Goal: Task Accomplishment & Management: Complete application form

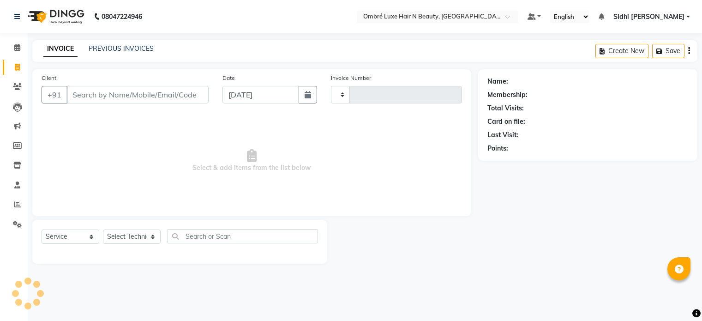
select select "service"
type input "0147"
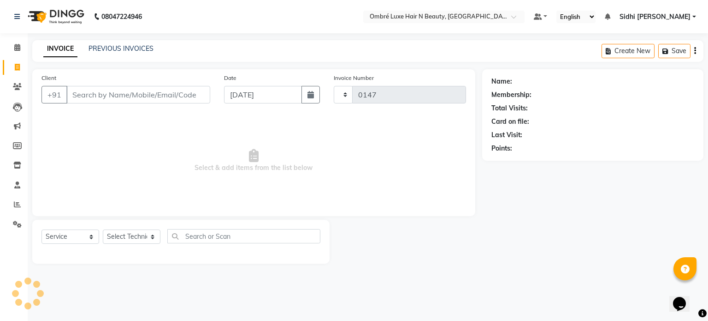
select select "4218"
click at [450, 19] on input "text" at bounding box center [435, 17] width 134 height 9
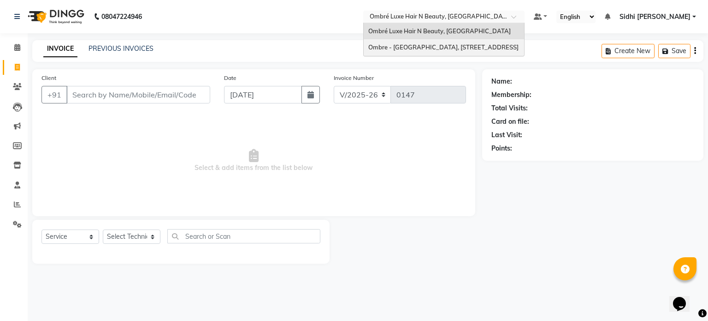
click at [463, 44] on span "Ombre - [GEOGRAPHIC_DATA], [STREET_ADDRESS]" at bounding box center [444, 46] width 150 height 7
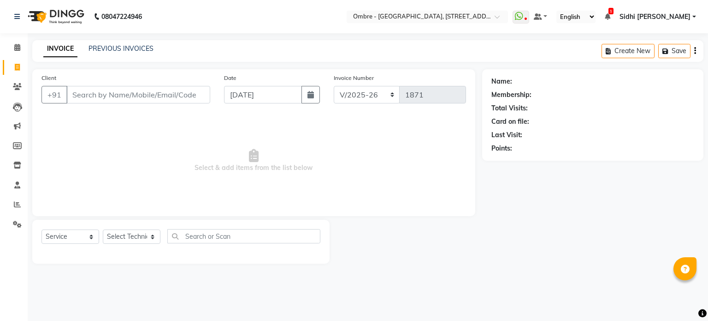
select select "4216"
select select "service"
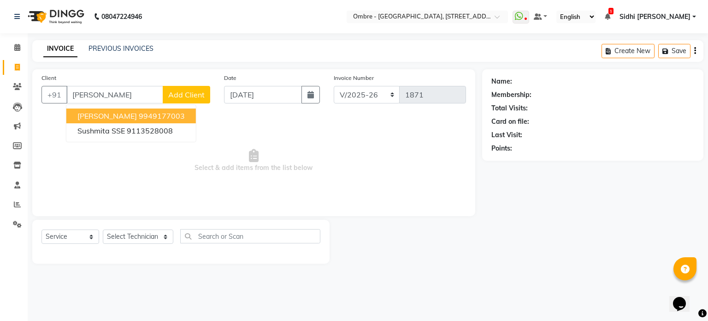
click at [184, 118] on button "[PERSON_NAME] 9949177003" at bounding box center [131, 115] width 130 height 15
type input "9949177003"
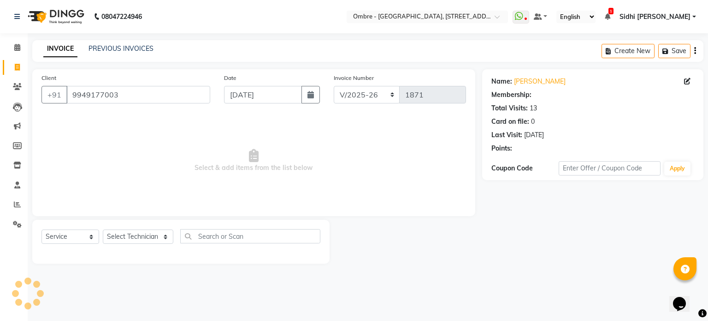
select select "1: Object"
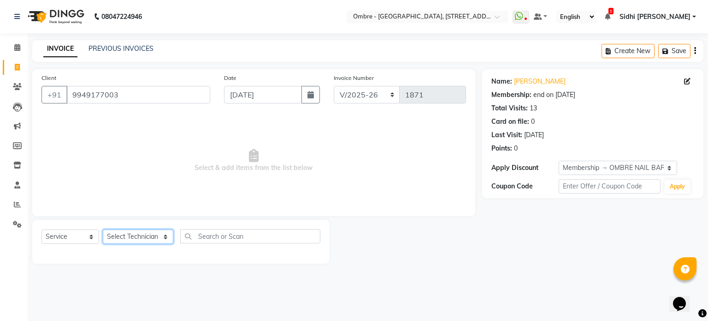
click at [145, 230] on select "Select Technician [PERSON_NAME] [PERSON_NAME] [PERSON_NAME] [PERSON_NAME] [PERS…" at bounding box center [138, 236] width 71 height 14
select select "21870"
click at [103, 230] on select "Select Technician [PERSON_NAME] [PERSON_NAME] [PERSON_NAME] [PERSON_NAME] [PERS…" at bounding box center [138, 236] width 71 height 14
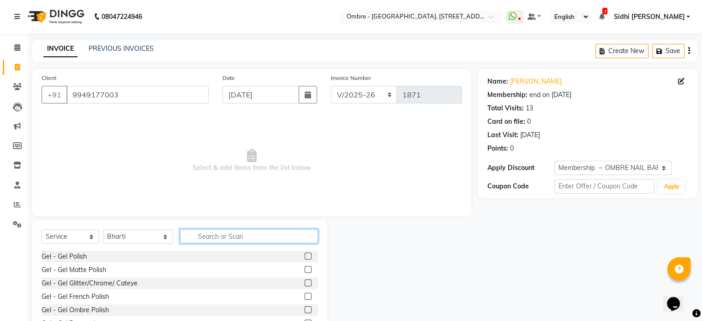
click at [260, 234] on input "text" at bounding box center [249, 236] width 138 height 14
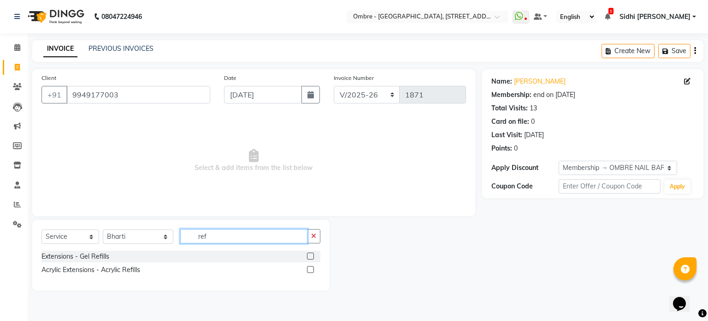
type input "ref"
click at [312, 266] on label at bounding box center [310, 269] width 7 height 7
click at [312, 267] on input "checkbox" at bounding box center [310, 270] width 6 height 6
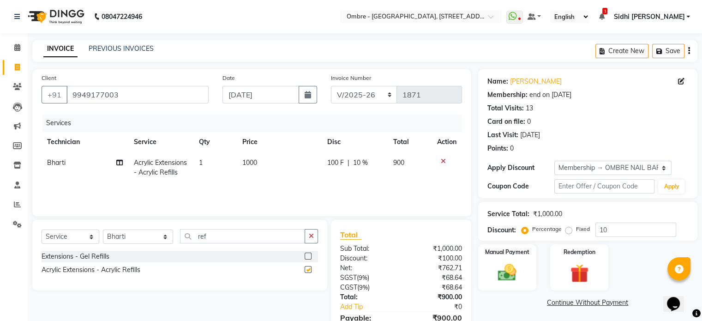
checkbox input "false"
click at [574, 226] on div "Percentage Fixed 10" at bounding box center [599, 229] width 153 height 14
type input "5"
click at [262, 158] on td "1000" at bounding box center [279, 167] width 85 height 30
select select "21870"
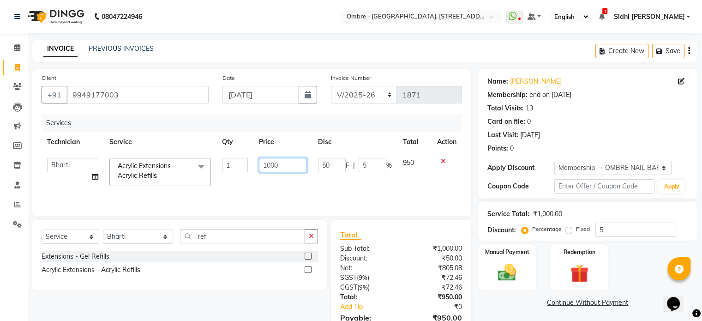
drag, startPoint x: 280, startPoint y: 167, endPoint x: 254, endPoint y: 168, distance: 26.8
click at [254, 168] on td "1000" at bounding box center [282, 171] width 59 height 39
type input "2400"
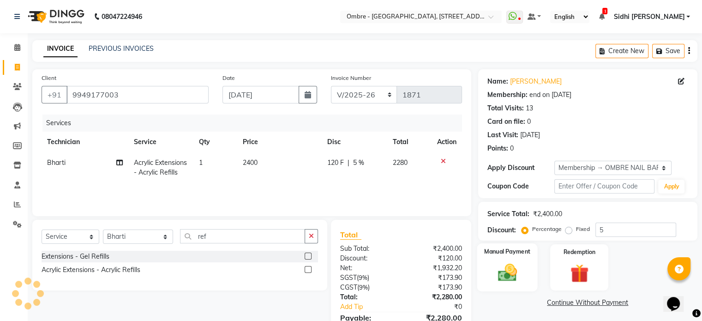
click at [512, 264] on img at bounding box center [506, 273] width 31 height 22
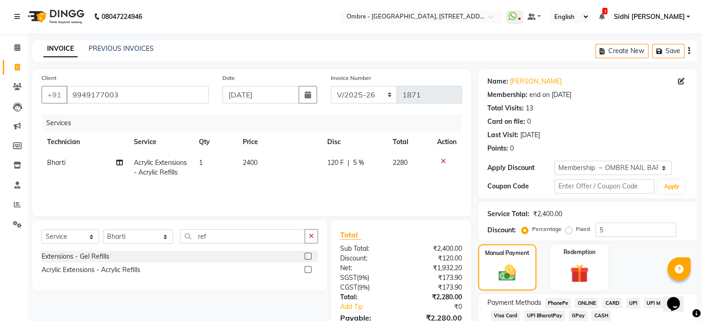
scroll to position [61, 0]
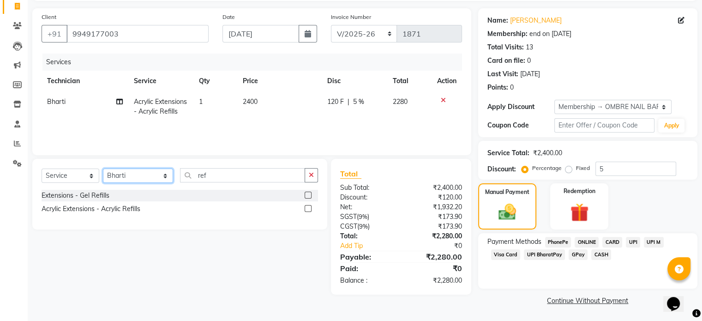
click at [131, 180] on select "Select Technician [PERSON_NAME] [PERSON_NAME] [PERSON_NAME] [PERSON_NAME] [PERS…" at bounding box center [138, 175] width 70 height 14
select select "59417"
click at [103, 169] on select "Select Technician [PERSON_NAME] [PERSON_NAME] [PERSON_NAME] [PERSON_NAME] [PERS…" at bounding box center [138, 175] width 70 height 14
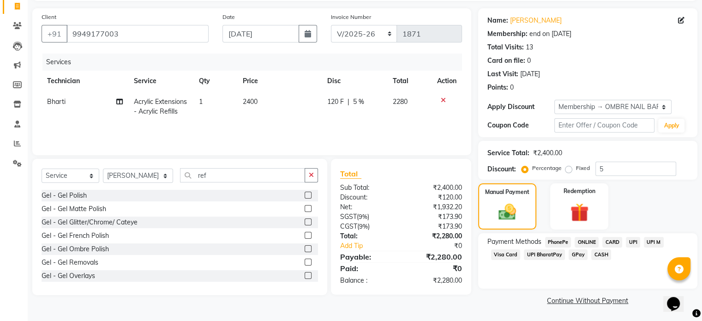
click at [304, 196] on label at bounding box center [307, 194] width 7 height 7
click at [304, 196] on input "checkbox" at bounding box center [307, 195] width 6 height 6
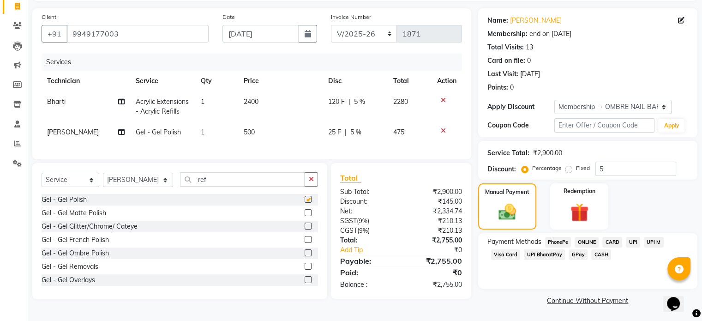
checkbox input "false"
click at [262, 131] on td "500" at bounding box center [280, 132] width 84 height 21
select select "59417"
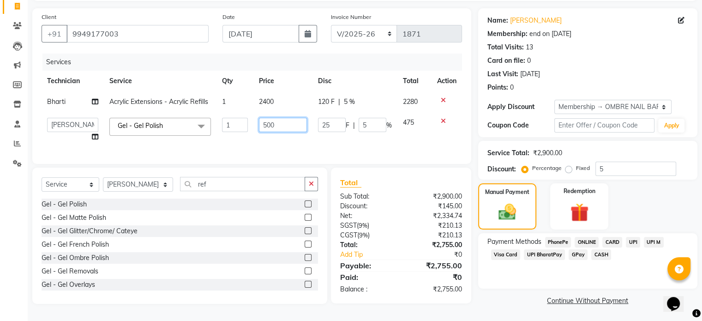
click at [266, 127] on input "500" at bounding box center [283, 125] width 48 height 14
type input "400"
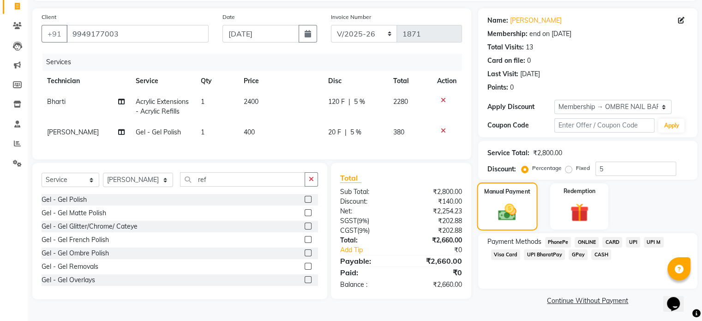
click at [508, 222] on div "Manual Payment" at bounding box center [506, 206] width 60 height 48
click at [602, 256] on span "CASH" at bounding box center [601, 254] width 20 height 11
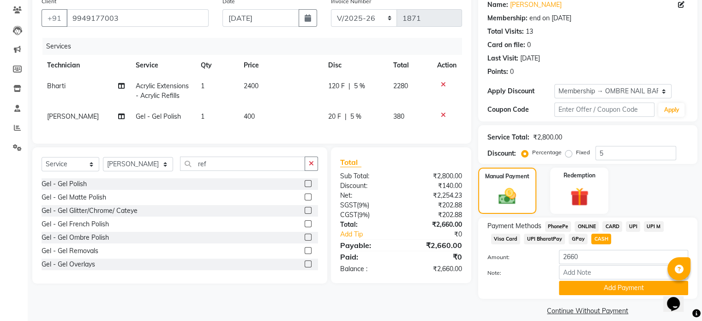
scroll to position [88, 0]
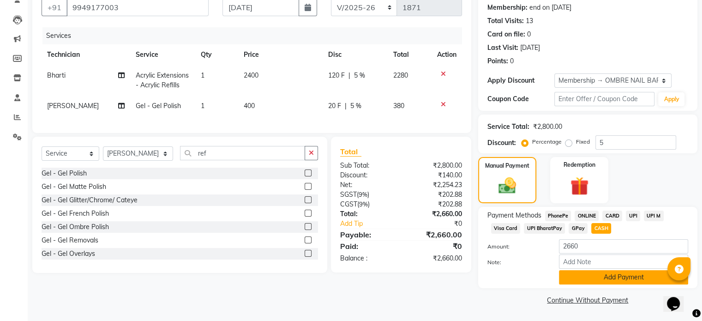
click at [643, 273] on button "Add Payment" at bounding box center [623, 277] width 129 height 14
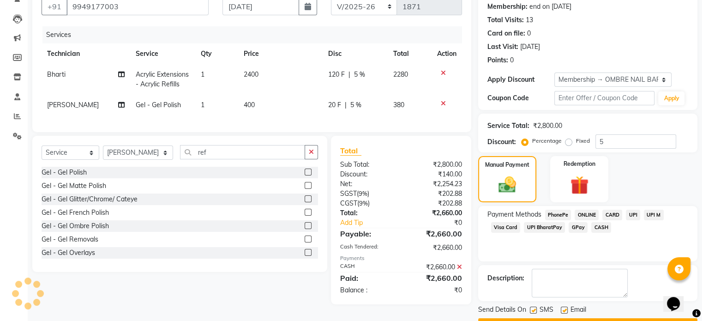
scroll to position [113, 0]
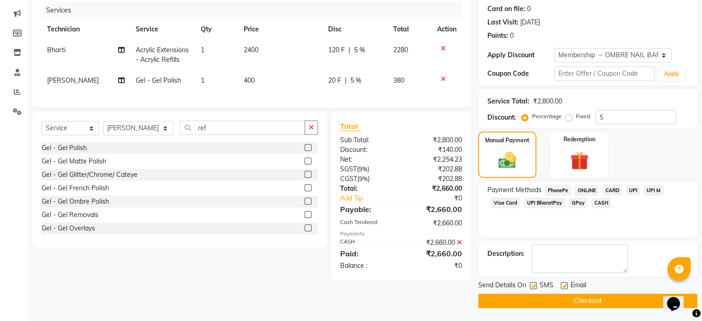
click at [620, 299] on button "Checkout" at bounding box center [587, 300] width 219 height 14
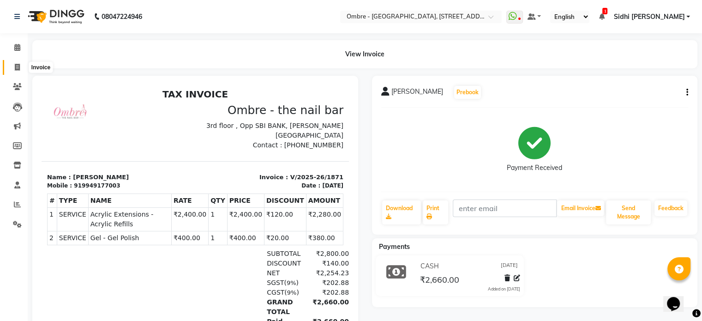
click at [18, 66] on icon at bounding box center [17, 67] width 5 height 7
select select "service"
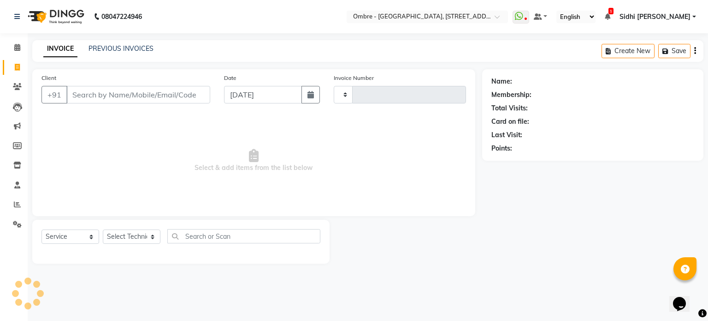
type input "1872"
select select "4216"
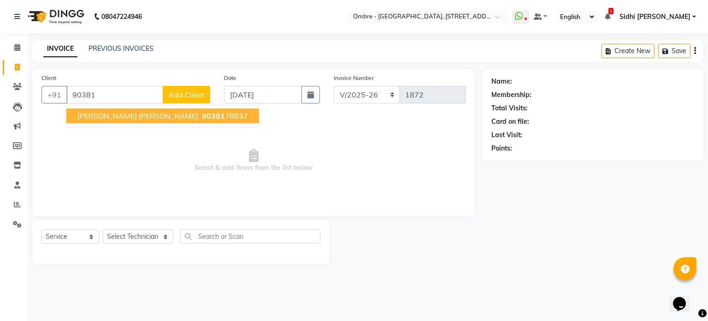
click at [107, 116] on span "[PERSON_NAME] [PERSON_NAME]" at bounding box center [137, 115] width 121 height 9
type input "9038178837"
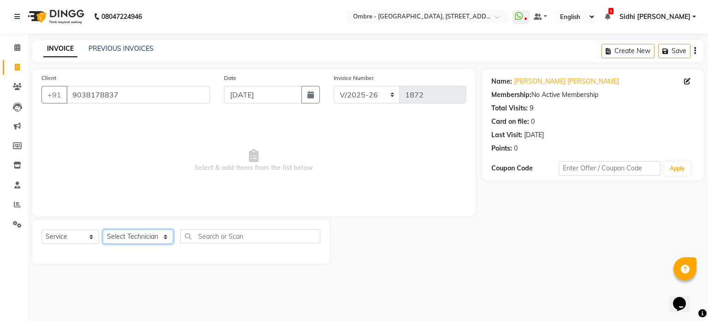
click at [141, 238] on select "Select Technician [PERSON_NAME] [PERSON_NAME] [PERSON_NAME] [PERSON_NAME] [PERS…" at bounding box center [138, 236] width 71 height 14
select select "21926"
click at [103, 230] on select "Select Technician [PERSON_NAME] [PERSON_NAME] [PERSON_NAME] [PERSON_NAME] [PERS…" at bounding box center [138, 236] width 71 height 14
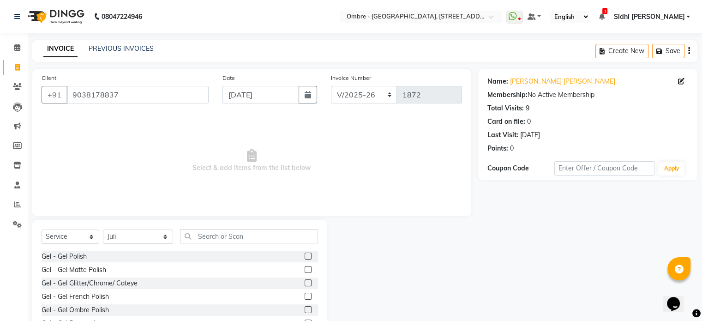
click at [304, 254] on label at bounding box center [307, 255] width 7 height 7
click at [304, 254] on input "checkbox" at bounding box center [307, 256] width 6 height 6
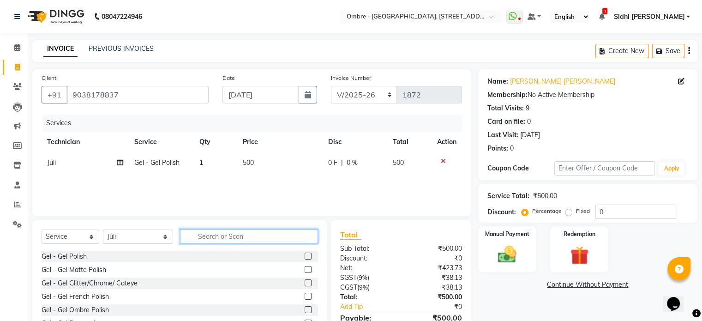
checkbox input "false"
click at [290, 235] on input "text" at bounding box center [249, 236] width 138 height 14
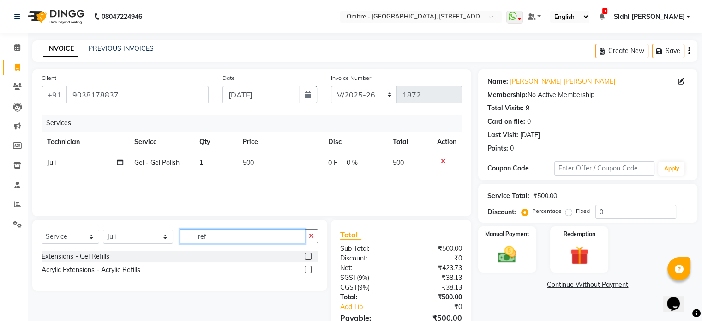
type input "ref"
click at [308, 268] on label at bounding box center [307, 269] width 7 height 7
click at [308, 268] on input "checkbox" at bounding box center [307, 270] width 6 height 6
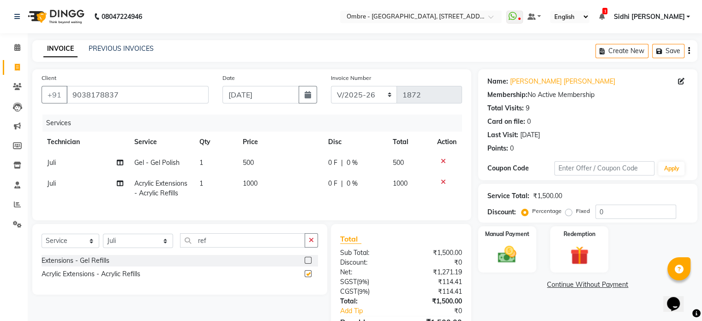
checkbox input "false"
click at [276, 185] on td "1000" at bounding box center [279, 188] width 85 height 30
select select "21926"
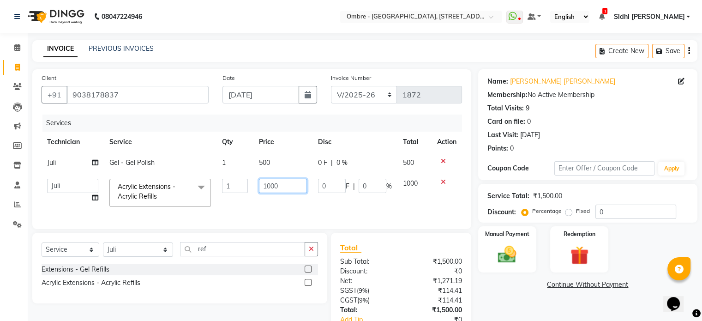
drag, startPoint x: 268, startPoint y: 184, endPoint x: 258, endPoint y: 182, distance: 10.4
click at [259, 182] on input "1000" at bounding box center [283, 185] width 48 height 14
type input "900"
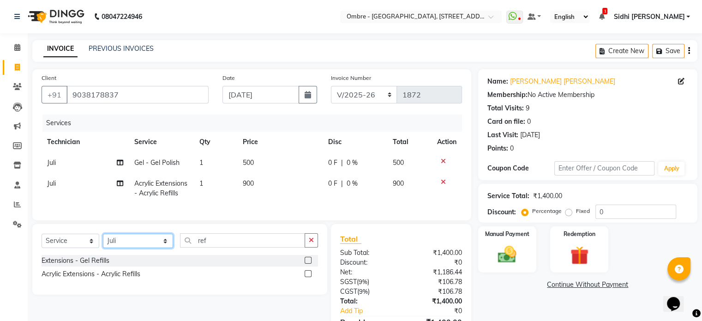
click at [131, 248] on select "Select Technician [PERSON_NAME] [PERSON_NAME] [PERSON_NAME] [PERSON_NAME] [PERS…" at bounding box center [138, 240] width 70 height 14
select select "68792"
click at [103, 241] on select "Select Technician [PERSON_NAME] [PERSON_NAME] [PERSON_NAME] [PERSON_NAME] [PERS…" at bounding box center [138, 240] width 70 height 14
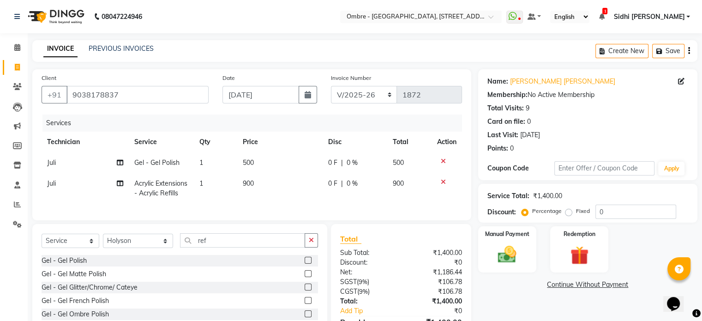
click at [304, 263] on label at bounding box center [307, 259] width 7 height 7
click at [304, 263] on input "checkbox" at bounding box center [307, 260] width 6 height 6
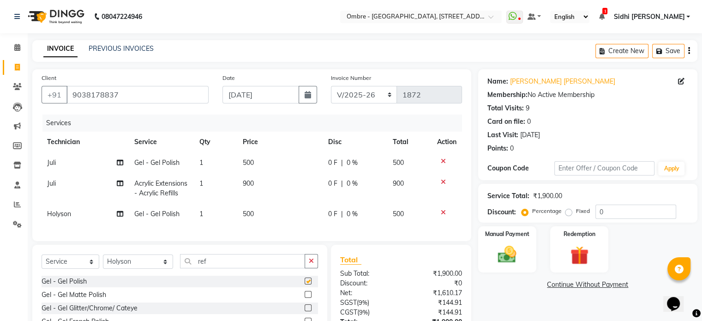
checkbox input "false"
click at [258, 214] on td "500" at bounding box center [279, 213] width 85 height 21
select select "68792"
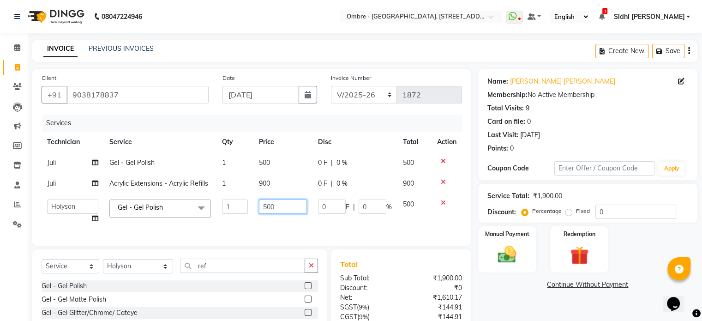
click at [268, 204] on input "500" at bounding box center [283, 206] width 48 height 14
type input "400"
click at [499, 258] on img at bounding box center [506, 255] width 31 height 22
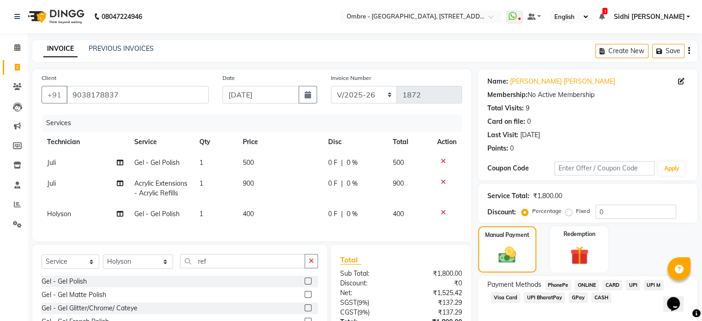
click at [605, 295] on span "CASH" at bounding box center [601, 297] width 20 height 11
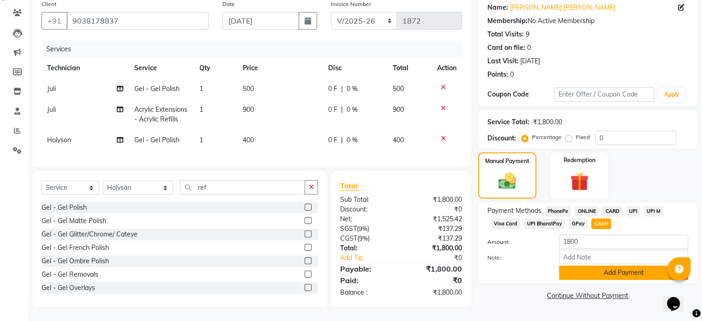
click at [641, 268] on button "Add Payment" at bounding box center [623, 272] width 129 height 14
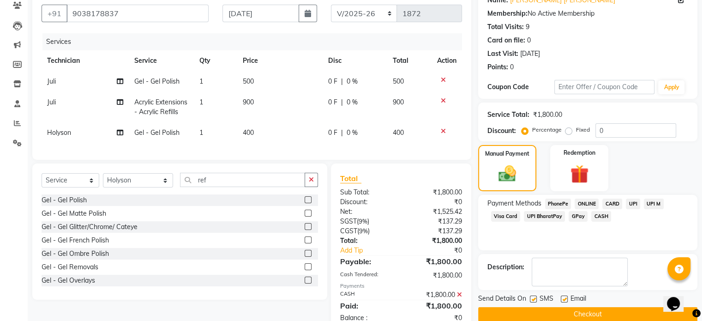
scroll to position [113, 0]
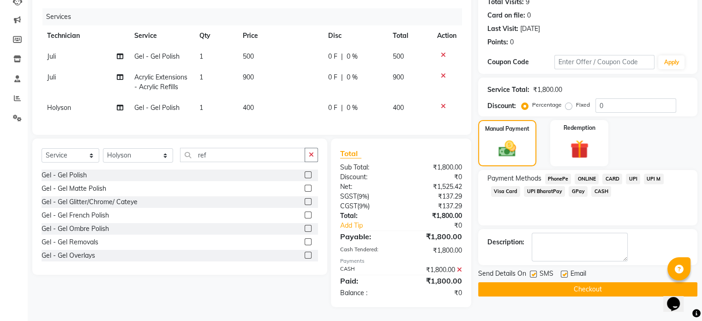
click at [638, 282] on button "Checkout" at bounding box center [587, 289] width 219 height 14
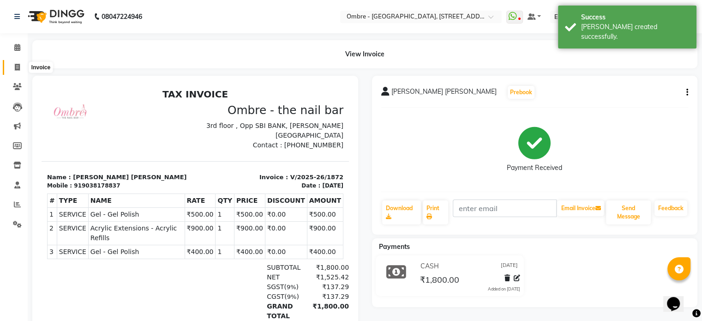
click at [12, 66] on span at bounding box center [17, 67] width 16 height 11
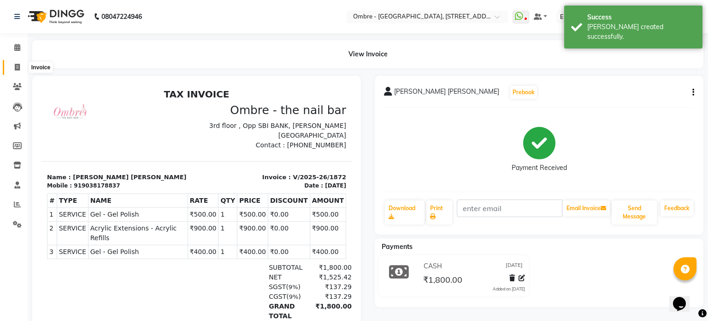
select select "4216"
select select "service"
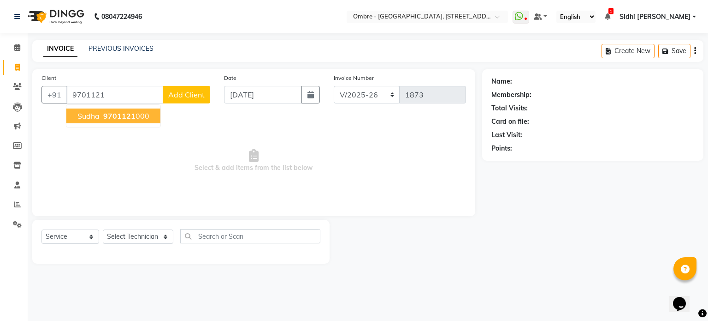
click at [111, 119] on span "9701121" at bounding box center [119, 115] width 32 height 9
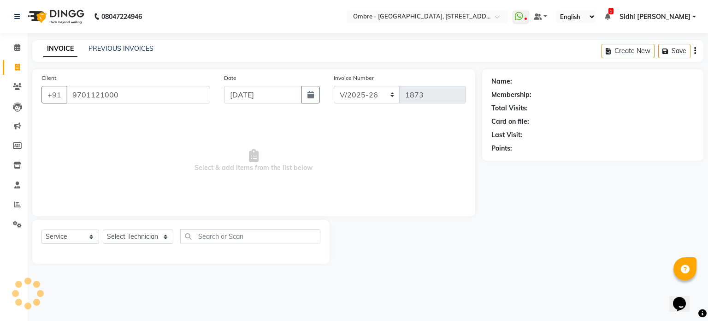
type input "9701121000"
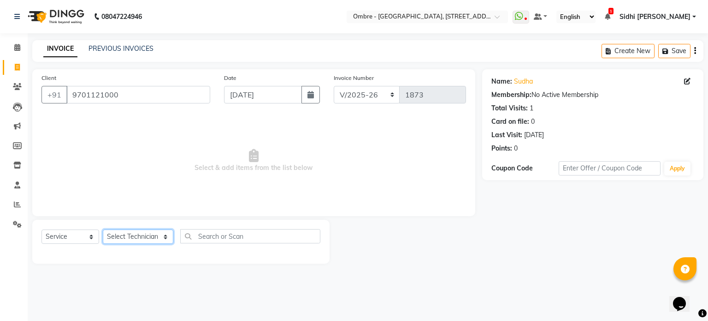
click at [144, 238] on select "Select Technician [PERSON_NAME] [PERSON_NAME] [PERSON_NAME] [PERSON_NAME] [PERS…" at bounding box center [138, 236] width 71 height 14
select select "69890"
click at [103, 230] on select "Select Technician [PERSON_NAME] [PERSON_NAME] [PERSON_NAME] [PERSON_NAME] [PERS…" at bounding box center [138, 236] width 71 height 14
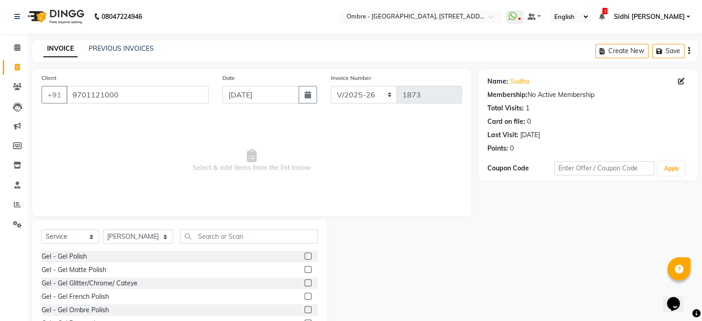
click at [304, 257] on label at bounding box center [307, 255] width 7 height 7
click at [304, 257] on input "checkbox" at bounding box center [307, 256] width 6 height 6
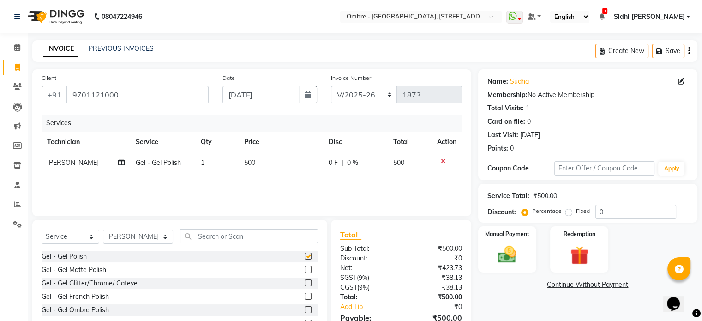
checkbox input "false"
click at [144, 231] on select "Select Technician [PERSON_NAME] [PERSON_NAME] [PERSON_NAME] [PERSON_NAME] [PERS…" at bounding box center [138, 236] width 70 height 14
select select "58808"
click at [103, 230] on select "Select Technician [PERSON_NAME] [PERSON_NAME] [PERSON_NAME] [PERSON_NAME] [PERS…" at bounding box center [138, 236] width 70 height 14
click at [304, 257] on label at bounding box center [307, 255] width 7 height 7
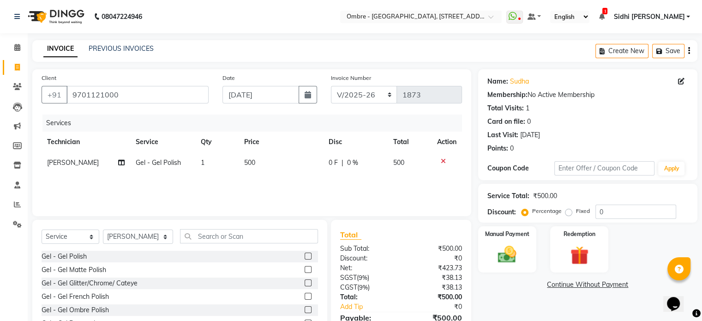
click at [304, 257] on input "checkbox" at bounding box center [307, 256] width 6 height 6
checkbox input "false"
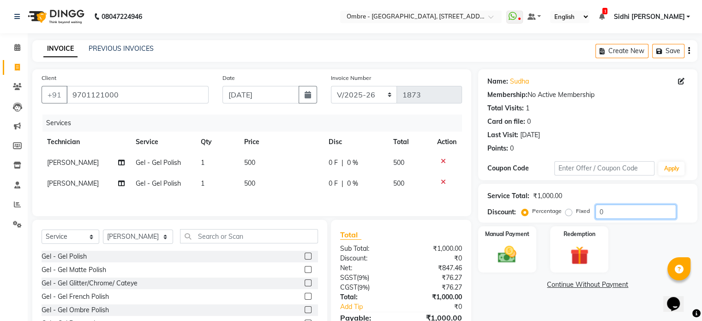
click at [596, 212] on input "0" at bounding box center [635, 211] width 81 height 14
type input "20"
click at [501, 254] on img at bounding box center [506, 255] width 31 height 22
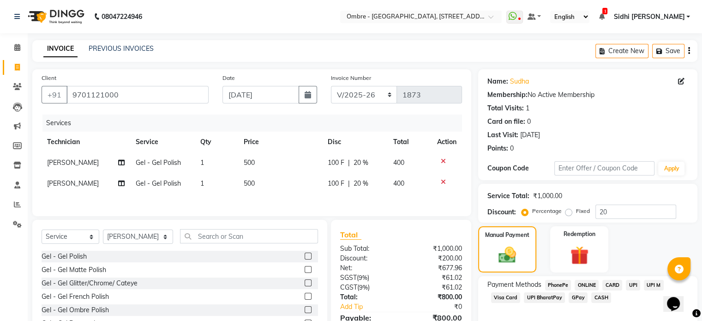
click at [636, 284] on span "UPI" at bounding box center [632, 284] width 14 height 11
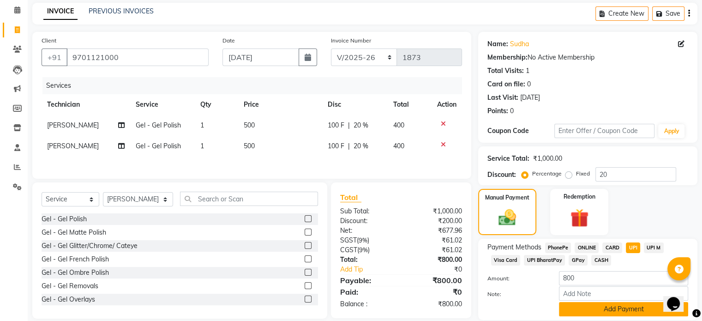
click at [636, 311] on button "Add Payment" at bounding box center [623, 309] width 129 height 14
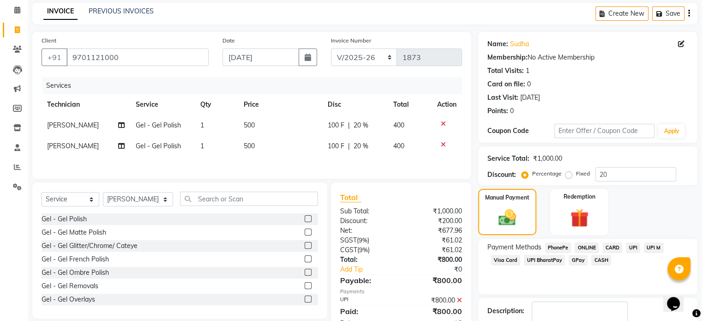
scroll to position [95, 0]
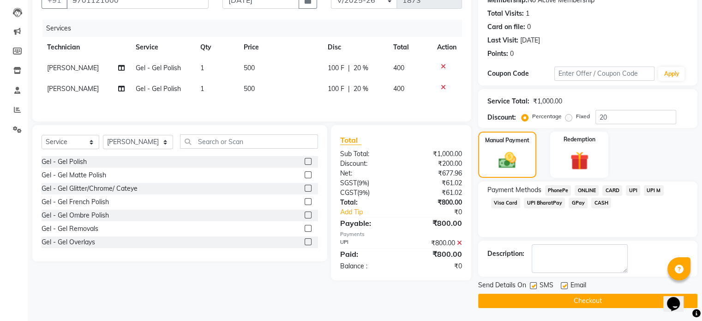
click at [628, 297] on button "Checkout" at bounding box center [587, 300] width 219 height 14
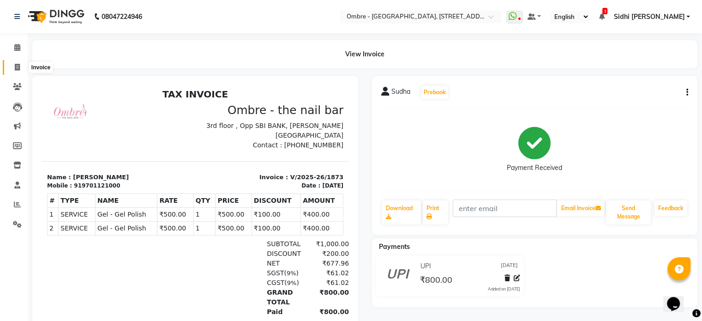
click at [16, 65] on icon at bounding box center [17, 67] width 5 height 7
select select "service"
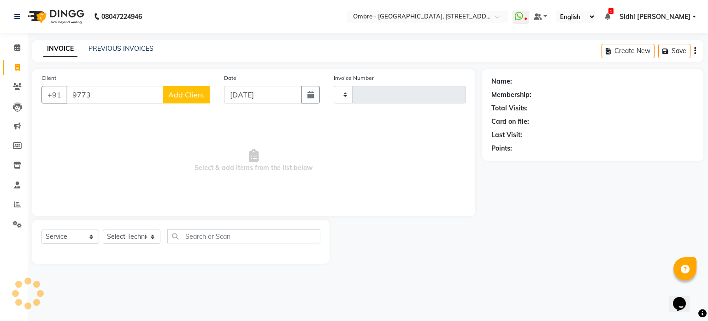
type input "97731"
type input "1874"
select select "4216"
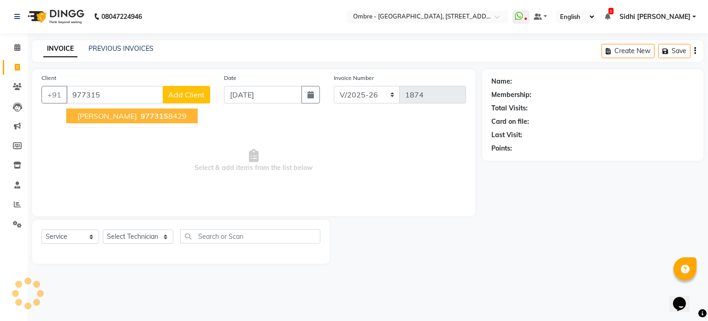
click at [83, 112] on span "[PERSON_NAME]" at bounding box center [106, 115] width 59 height 9
type input "9773158429"
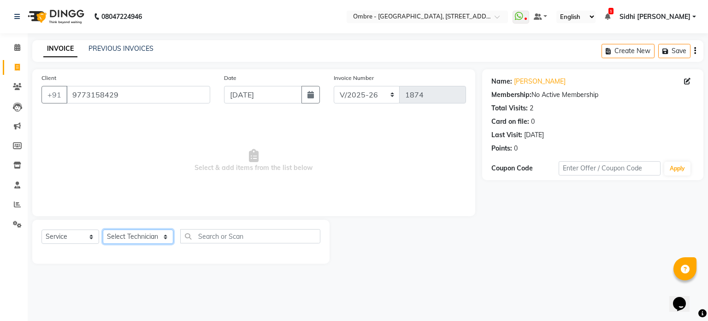
click at [140, 236] on select "Select Technician [PERSON_NAME] [PERSON_NAME] [PERSON_NAME] [PERSON_NAME] [PERS…" at bounding box center [138, 236] width 71 height 14
select select "44561"
click at [103, 230] on select "Select Technician [PERSON_NAME] [PERSON_NAME] [PERSON_NAME] [PERSON_NAME] [PERS…" at bounding box center [138, 236] width 71 height 14
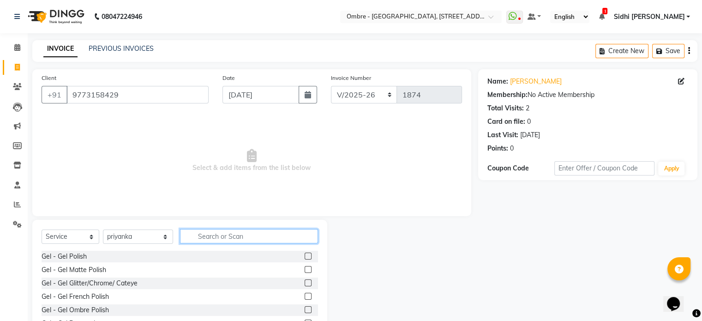
click at [243, 239] on input "text" at bounding box center [249, 236] width 138 height 14
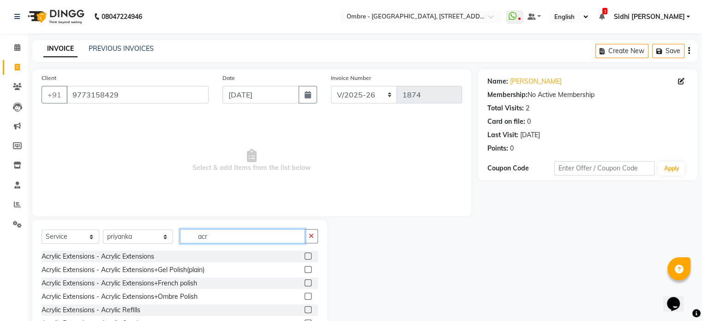
type input "acr"
click at [304, 268] on label at bounding box center [307, 269] width 7 height 7
click at [304, 268] on input "checkbox" at bounding box center [307, 270] width 6 height 6
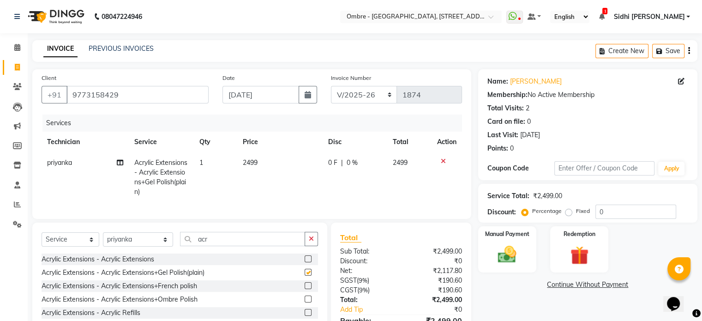
checkbox input "false"
click at [262, 164] on td "2499" at bounding box center [279, 177] width 85 height 50
select select "44561"
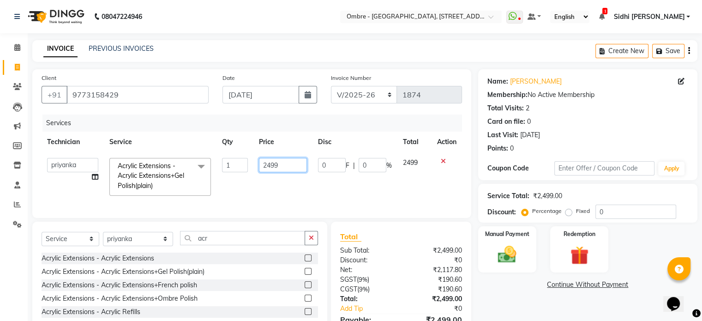
drag, startPoint x: 277, startPoint y: 166, endPoint x: 236, endPoint y: 162, distance: 40.8
click at [236, 162] on tr "[PERSON_NAME] Bharti [PERSON_NAME] [PERSON_NAME] [PERSON_NAME] [PERSON_NAME] pr…" at bounding box center [252, 176] width 420 height 49
type input "3"
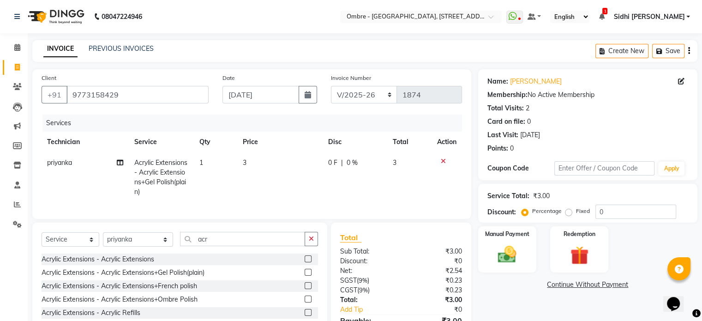
click at [266, 166] on td "3" at bounding box center [279, 177] width 85 height 50
select select "44561"
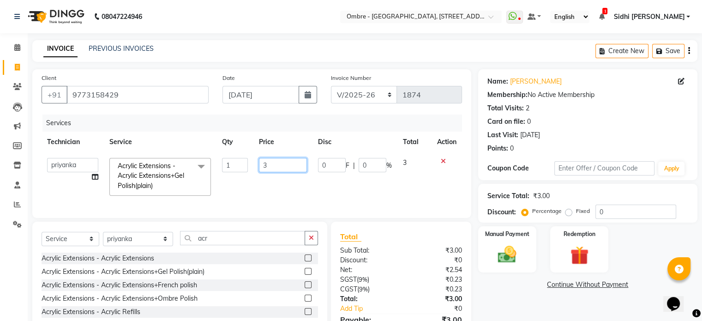
click at [274, 167] on input "3" at bounding box center [283, 165] width 48 height 14
paste input "2345679101112131416171819202123242526272830"
click at [274, 167] on input "32345679101112131416171819202123242526272830" at bounding box center [283, 165] width 48 height 14
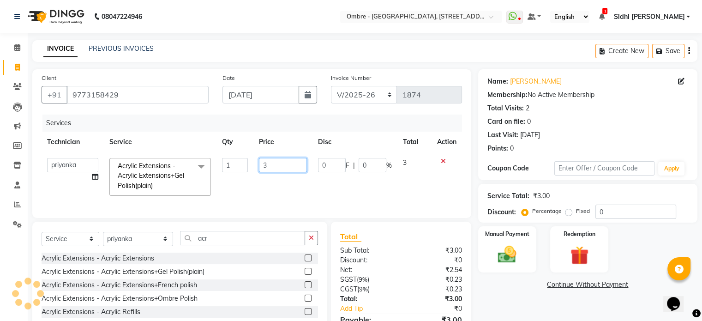
scroll to position [0, 0]
paste input "2345679101112131416171819202123242526272830"
type input "3"
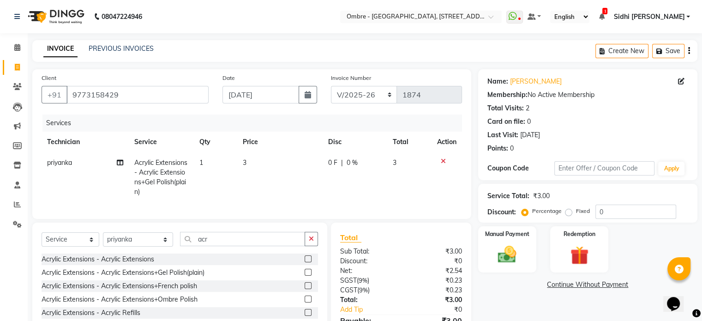
click at [251, 163] on td "3" at bounding box center [279, 177] width 85 height 50
select select "44561"
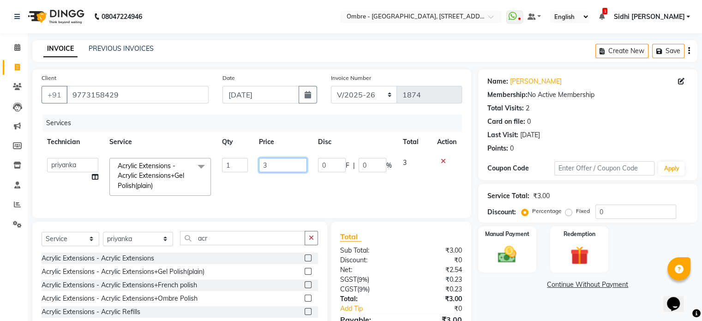
click at [273, 163] on input "3" at bounding box center [283, 165] width 48 height 14
paste input "6"
type input "3600"
click at [505, 256] on img at bounding box center [506, 255] width 31 height 22
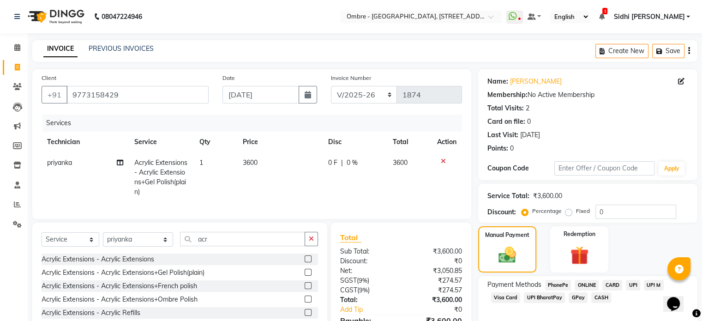
drag, startPoint x: 626, startPoint y: 282, endPoint x: 692, endPoint y: 232, distance: 83.3
click at [626, 283] on span "UPI" at bounding box center [632, 284] width 14 height 11
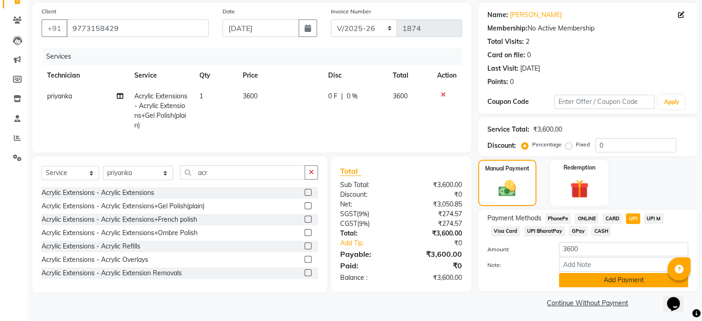
click at [660, 275] on button "Add Payment" at bounding box center [623, 280] width 129 height 14
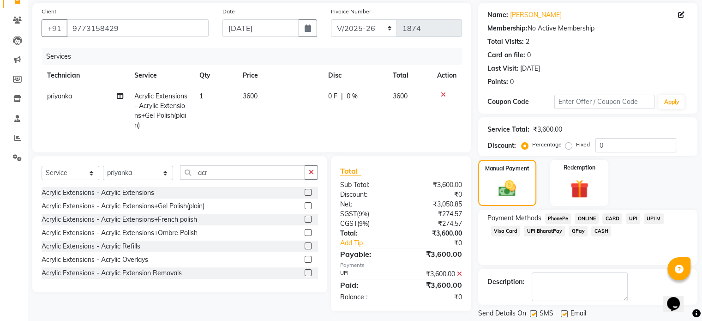
scroll to position [95, 0]
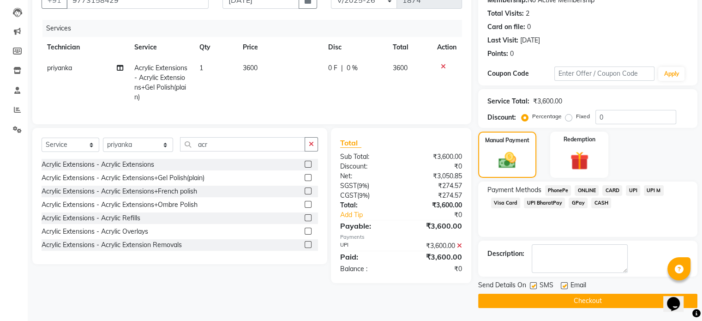
click at [656, 296] on button "Checkout" at bounding box center [587, 300] width 219 height 14
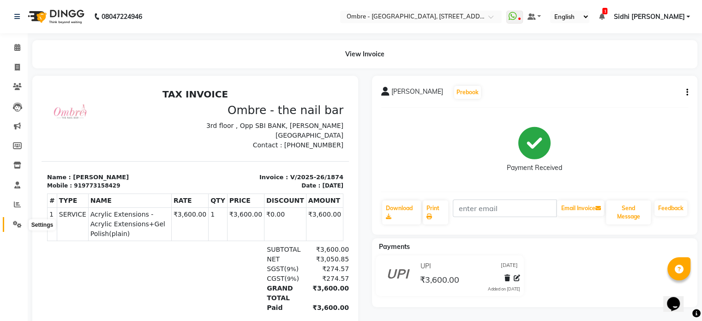
click at [15, 226] on icon at bounding box center [17, 223] width 9 height 7
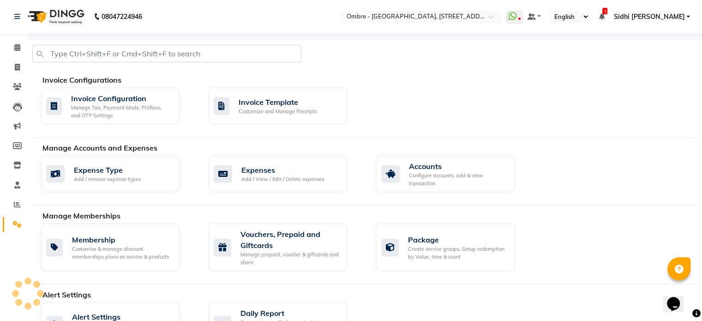
scroll to position [355, 0]
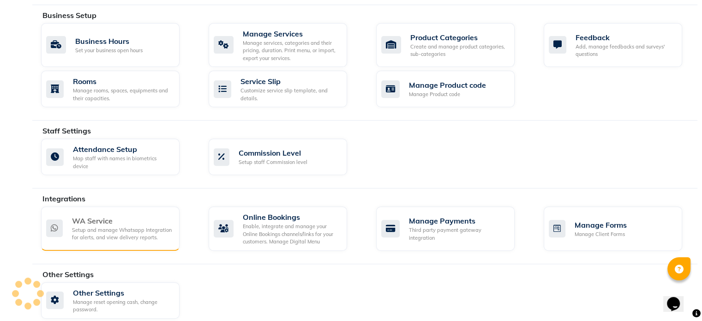
click at [116, 215] on div "WA Service" at bounding box center [122, 220] width 100 height 11
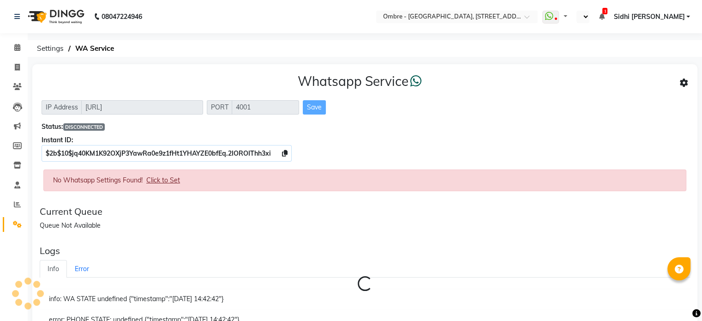
select select "en"
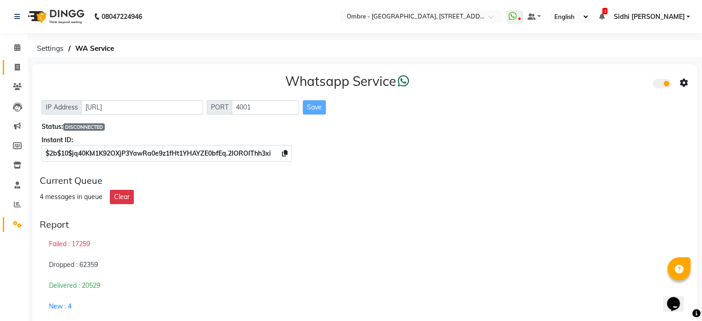
click at [7, 68] on link "Invoice" at bounding box center [14, 67] width 22 height 15
select select "4216"
select select "service"
